Goal: Information Seeking & Learning: Learn about a topic

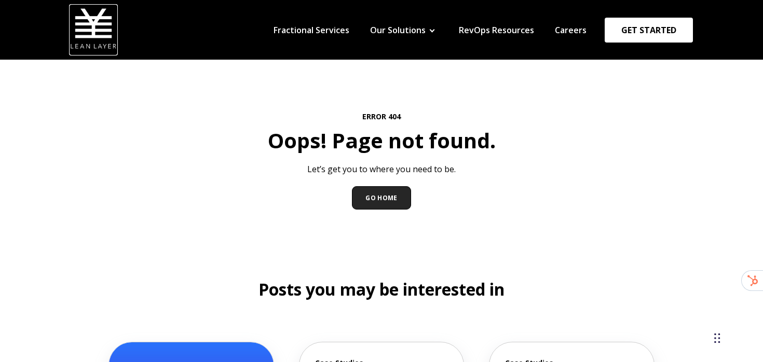
click at [105, 37] on img at bounding box center [93, 28] width 47 height 47
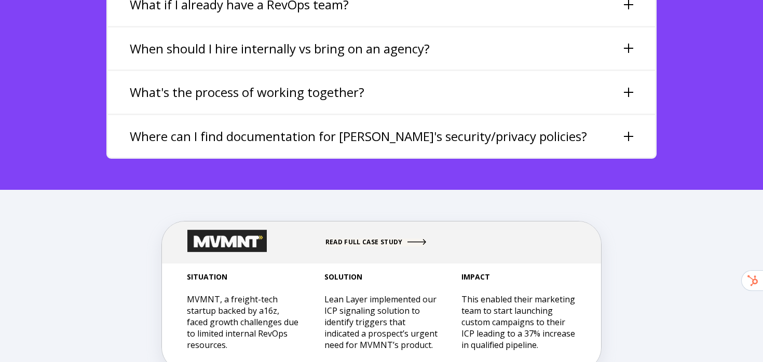
scroll to position [2594, 0]
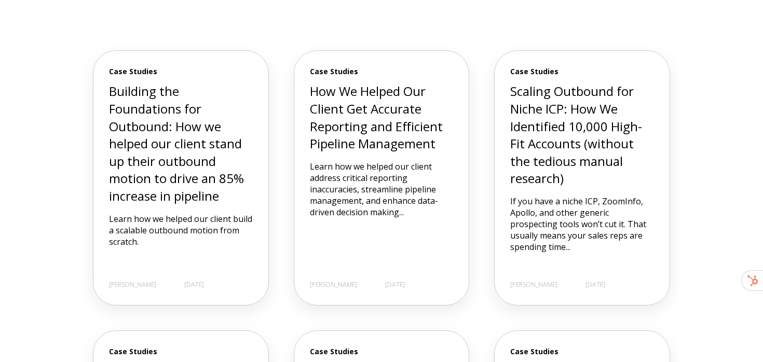
scroll to position [349, 0]
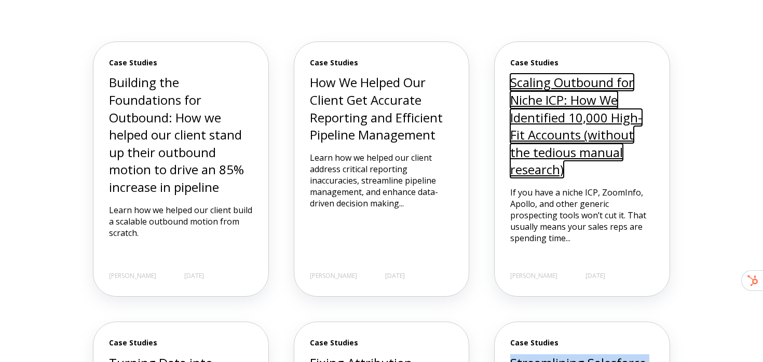
click at [527, 107] on link "Scaling Outbound for Niche ICP: How We Identified 10,000 High-Fit Accounts (wit…" at bounding box center [576, 126] width 132 height 104
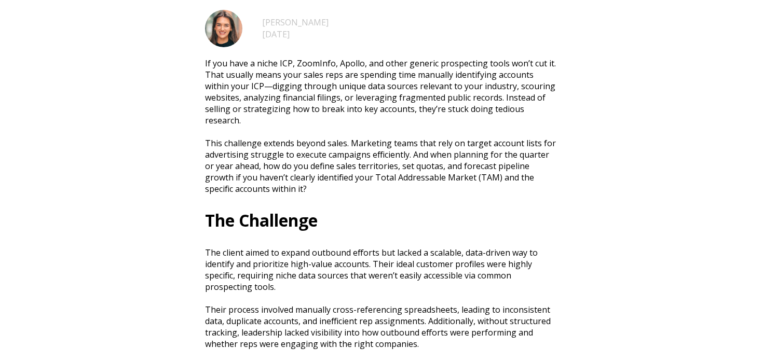
scroll to position [412, 0]
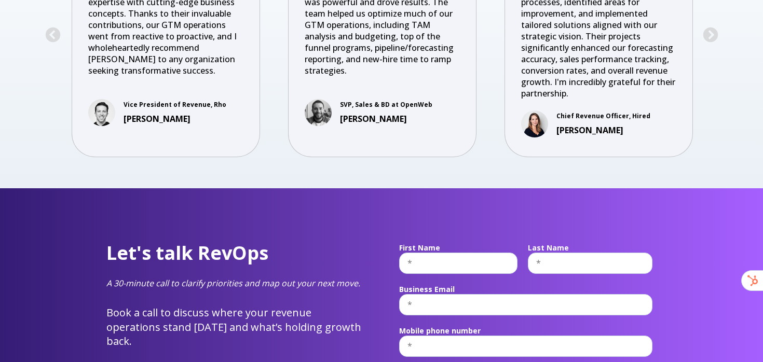
scroll to position [3664, 0]
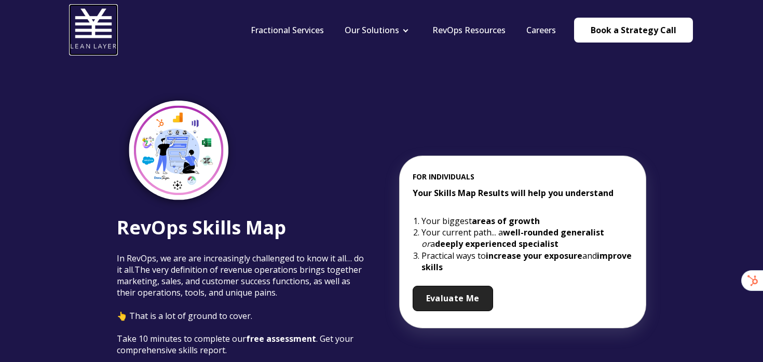
click at [99, 36] on img at bounding box center [93, 28] width 47 height 47
